Goal: Communication & Community: Answer question/provide support

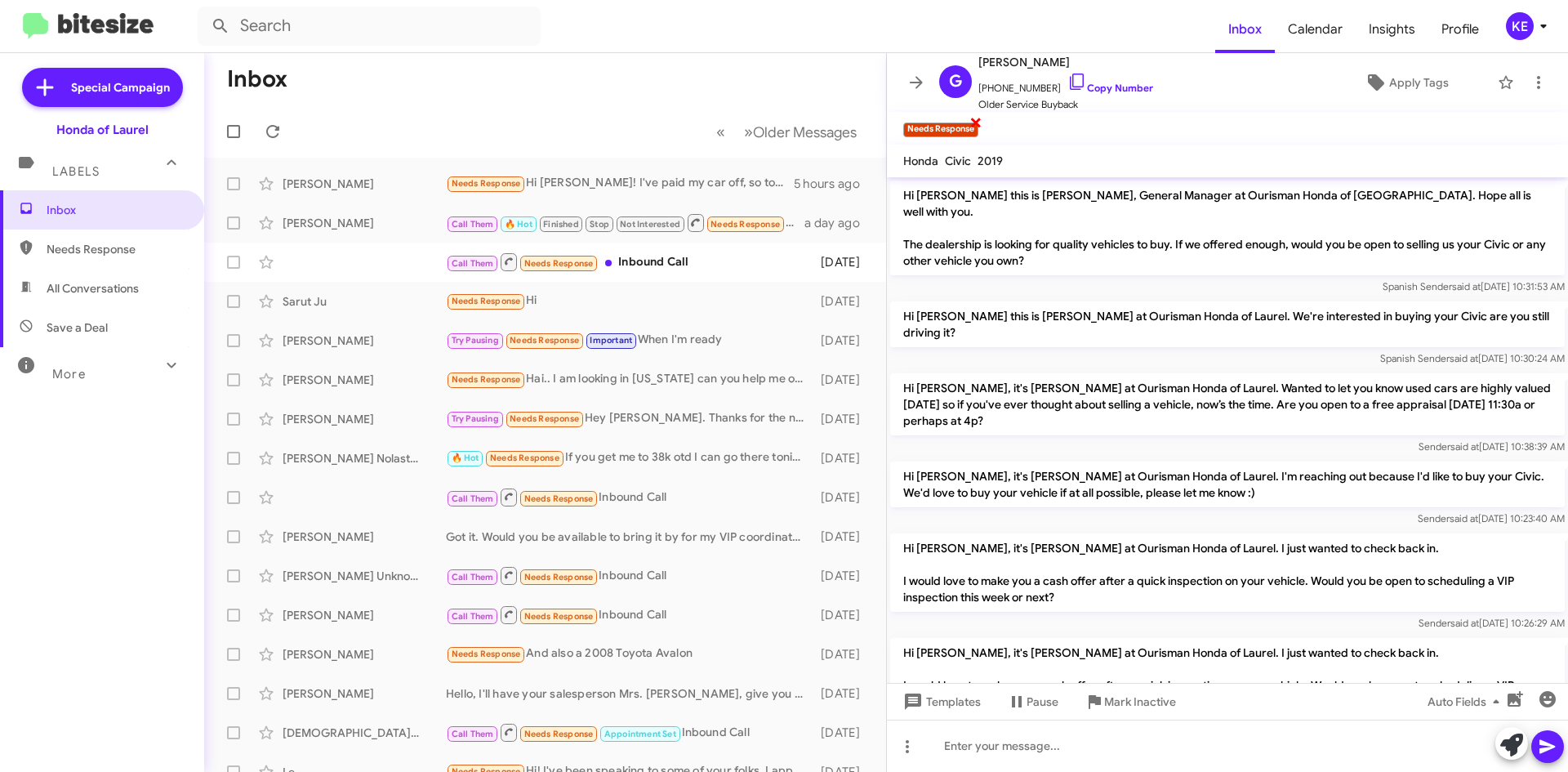
scroll to position [477, 0]
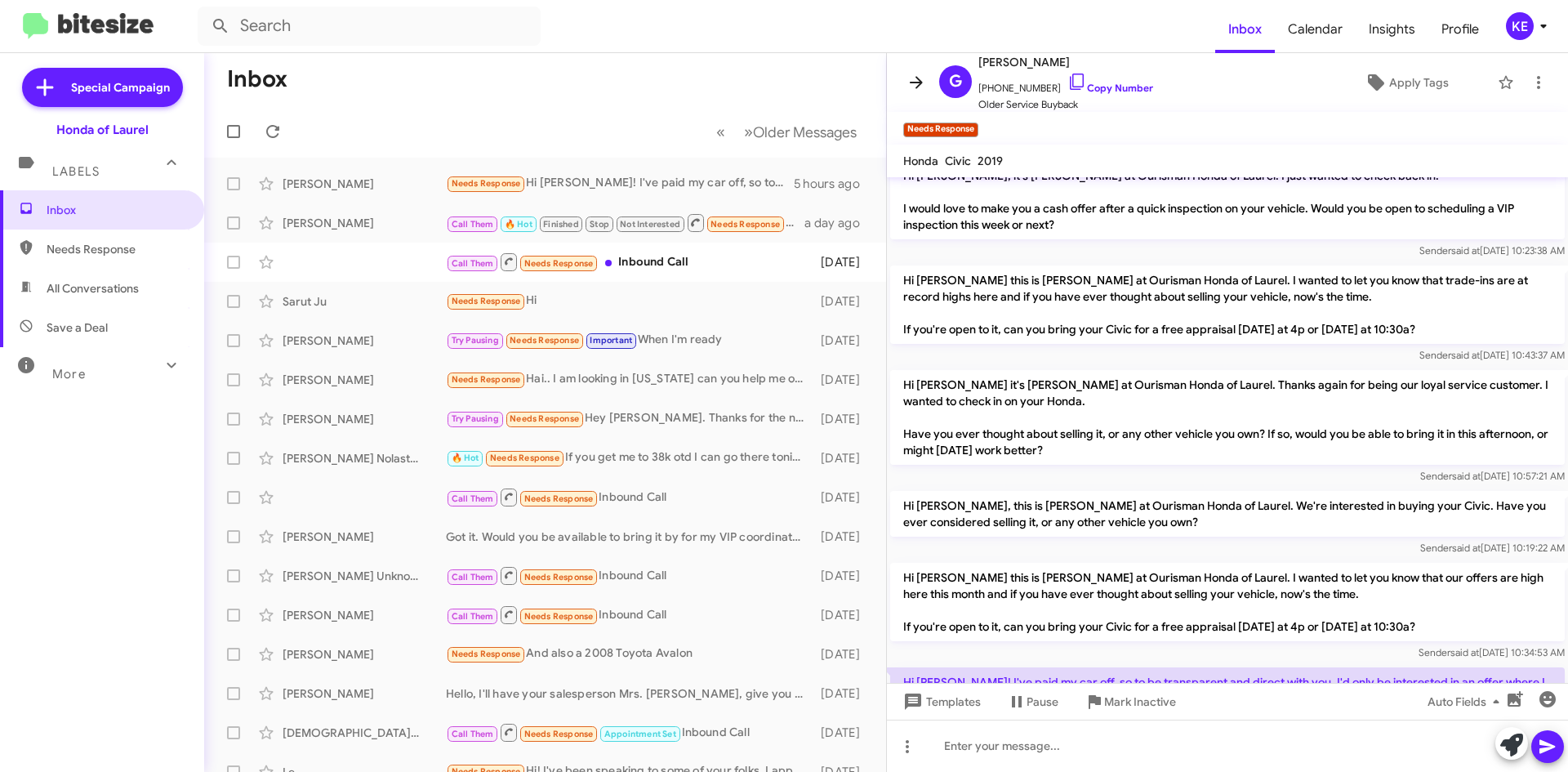
click at [911, 77] on icon at bounding box center [916, 82] width 20 height 20
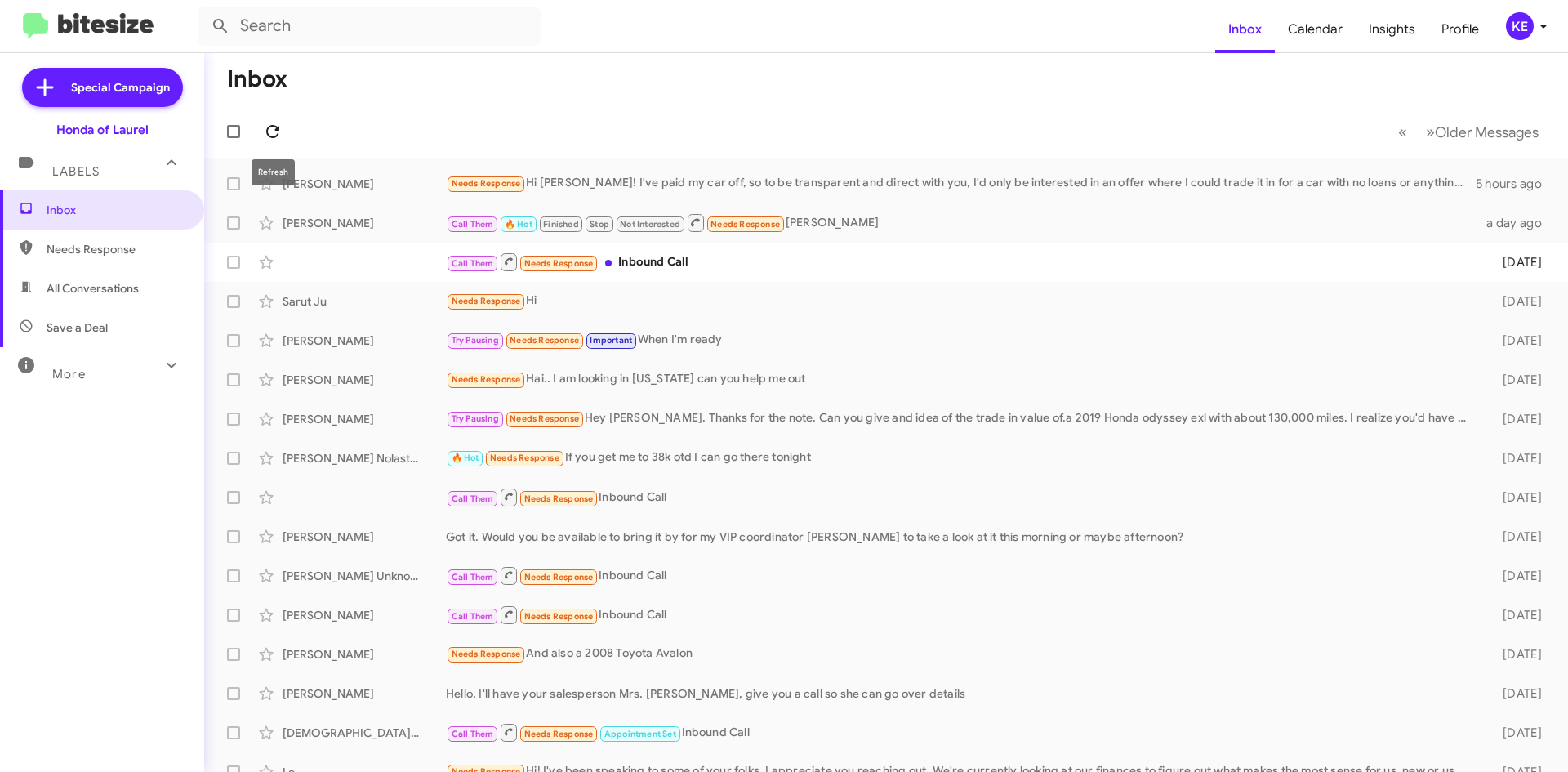
drag, startPoint x: 275, startPoint y: 127, endPoint x: 279, endPoint y: 137, distance: 10.8
click at [274, 134] on icon at bounding box center [273, 131] width 20 height 20
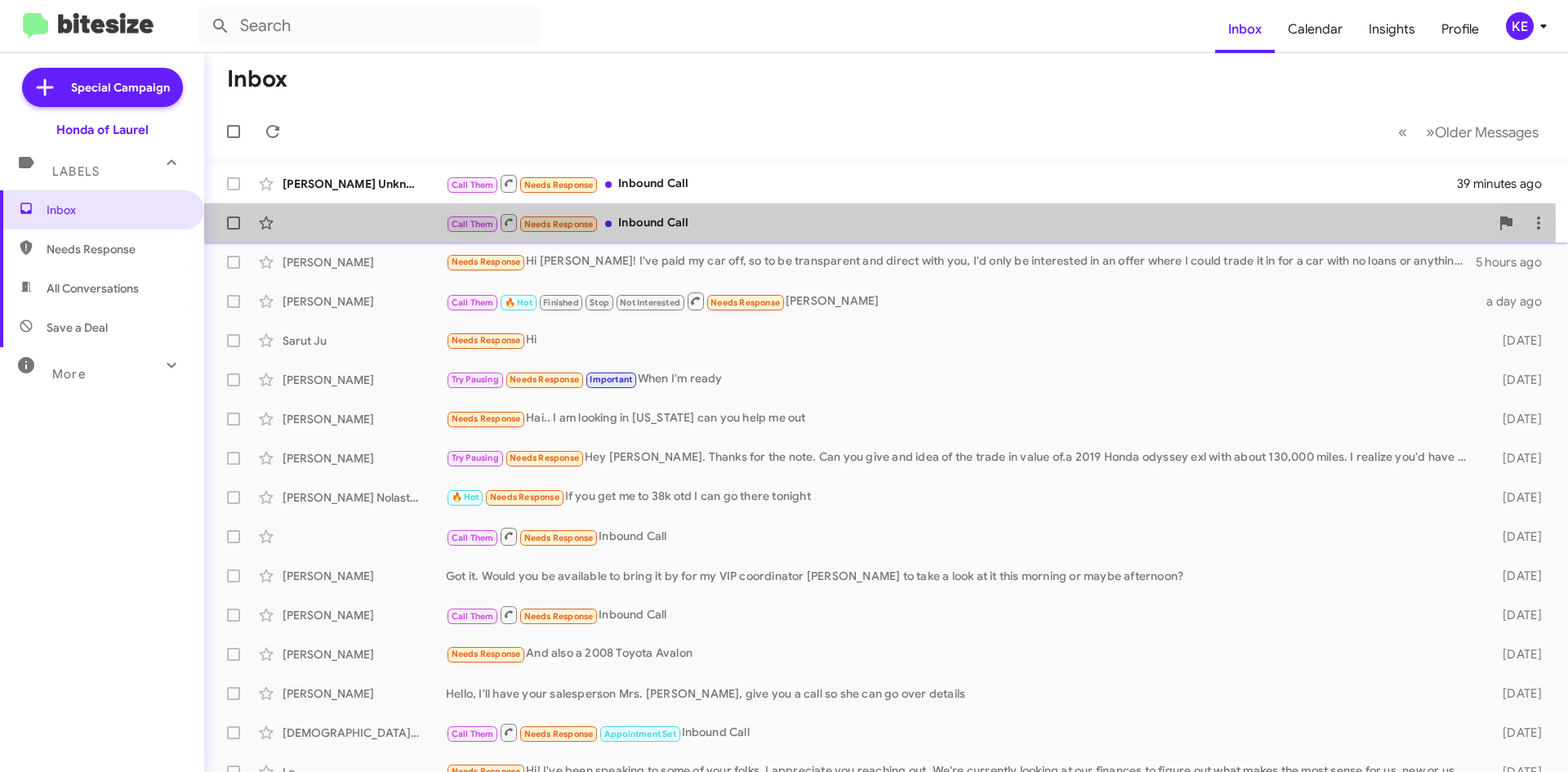
drag, startPoint x: 386, startPoint y: 221, endPoint x: 306, endPoint y: 214, distance: 80.3
click at [385, 221] on div "Call Them Needs Response Inbound Call [DATE]" at bounding box center [886, 223] width 1337 height 33
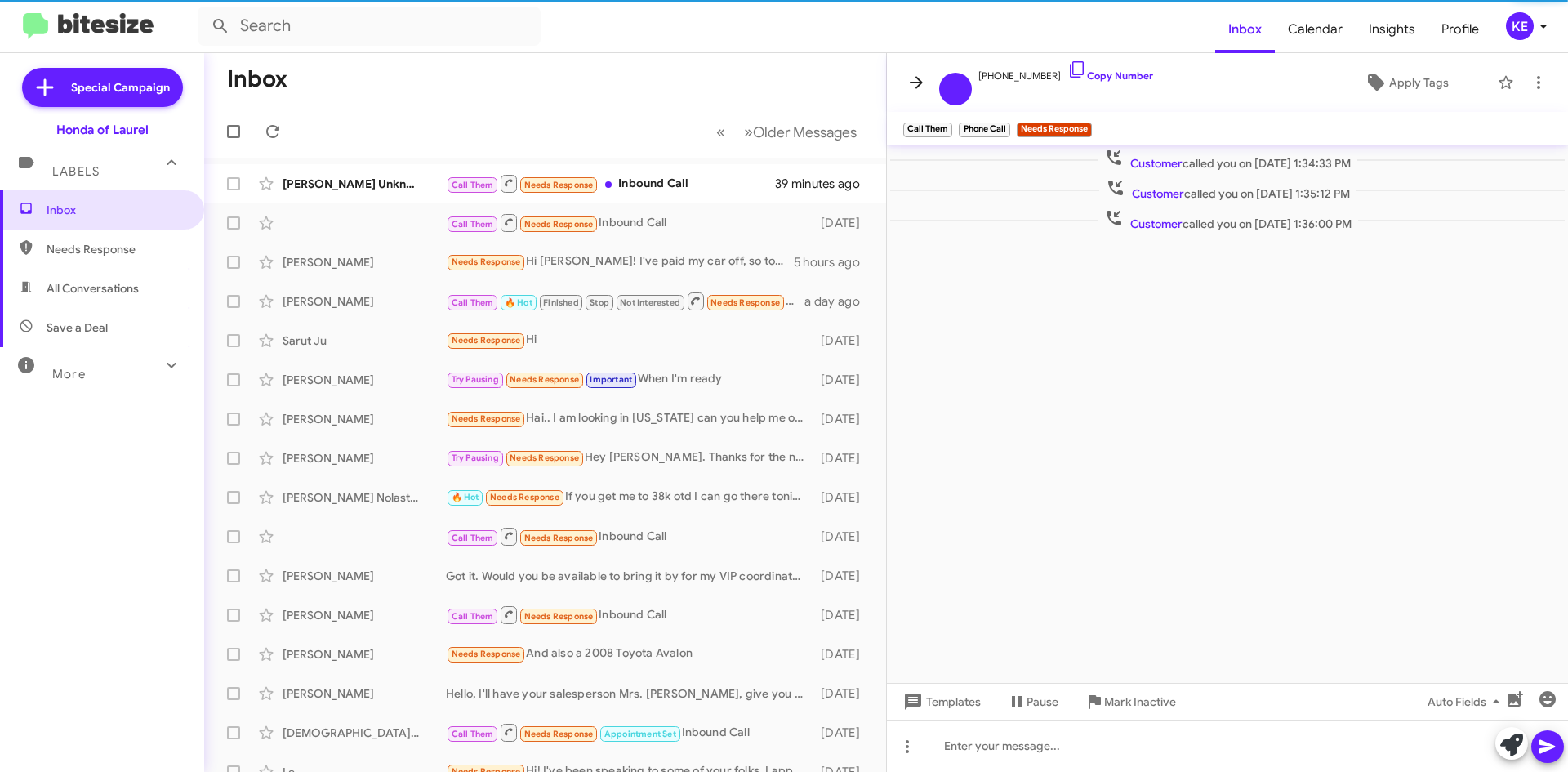
click at [917, 83] on icon at bounding box center [916, 82] width 13 height 12
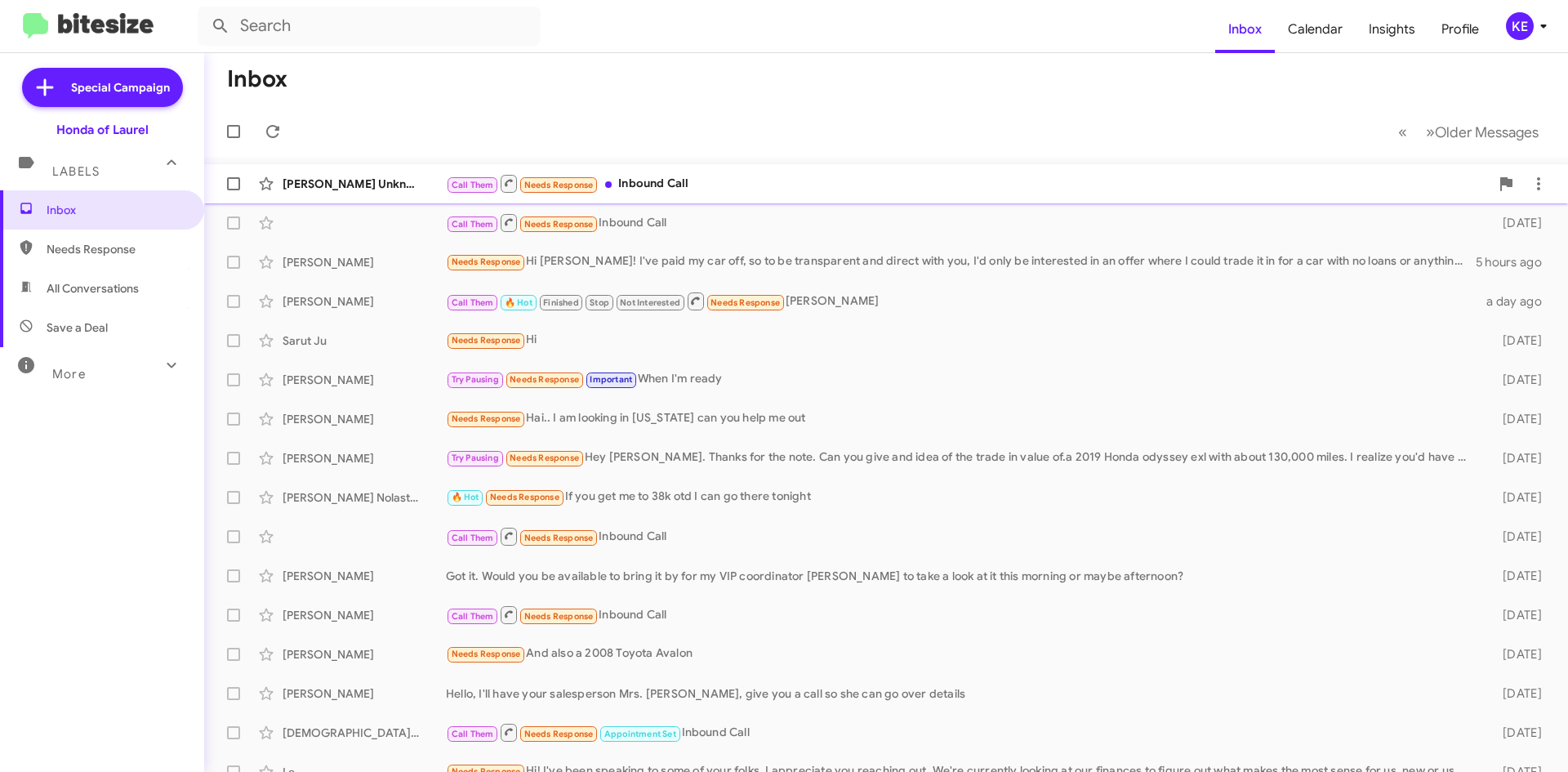
drag, startPoint x: 417, startPoint y: 170, endPoint x: 410, endPoint y: 181, distance: 13.0
click at [414, 174] on div "[PERSON_NAME] Unknown Call Them Needs Response Inbound Call 39 minutes ago" at bounding box center [886, 184] width 1337 height 33
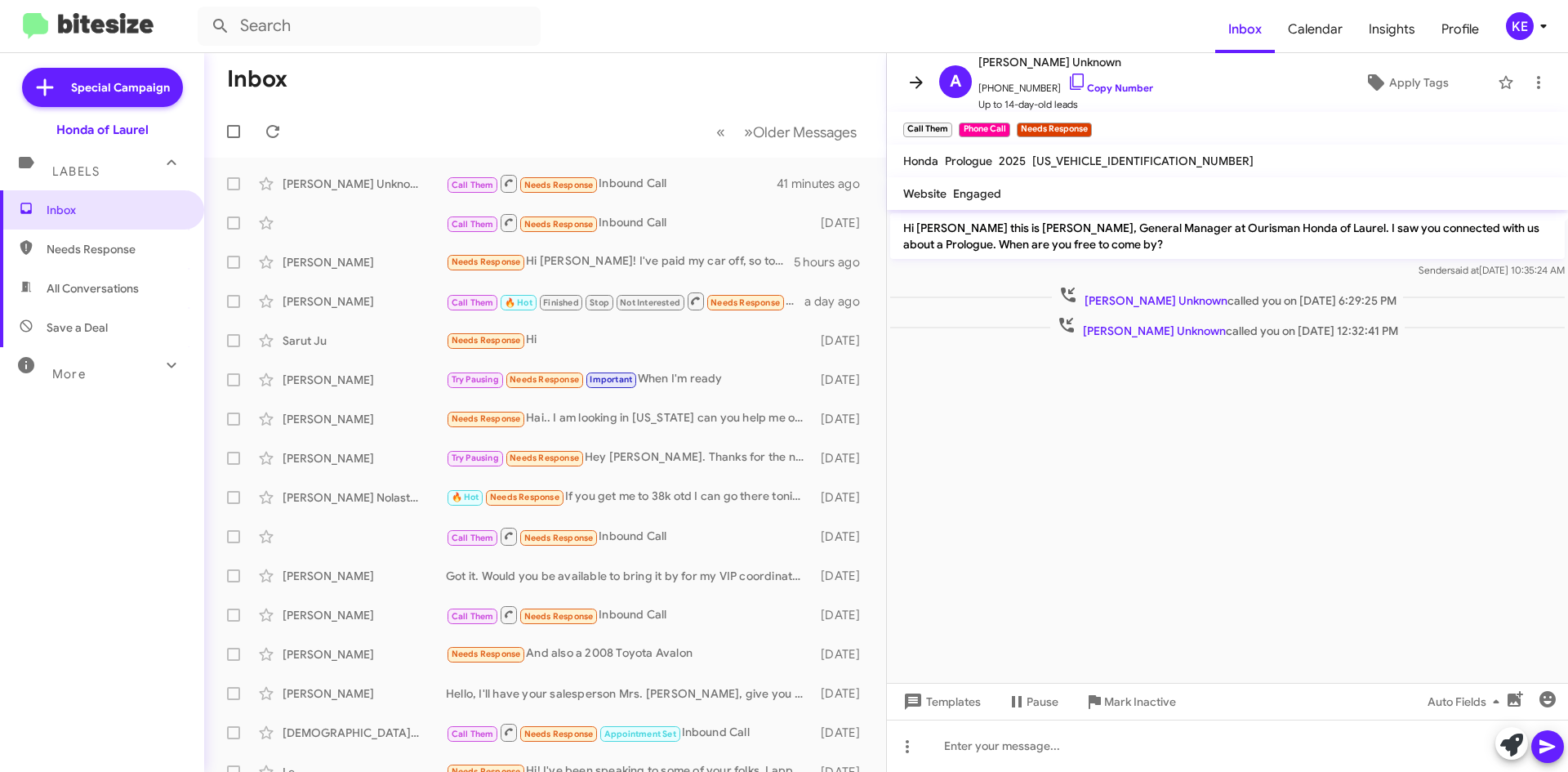
click at [922, 87] on icon at bounding box center [916, 82] width 20 height 20
